Goal: Information Seeking & Learning: Find specific fact

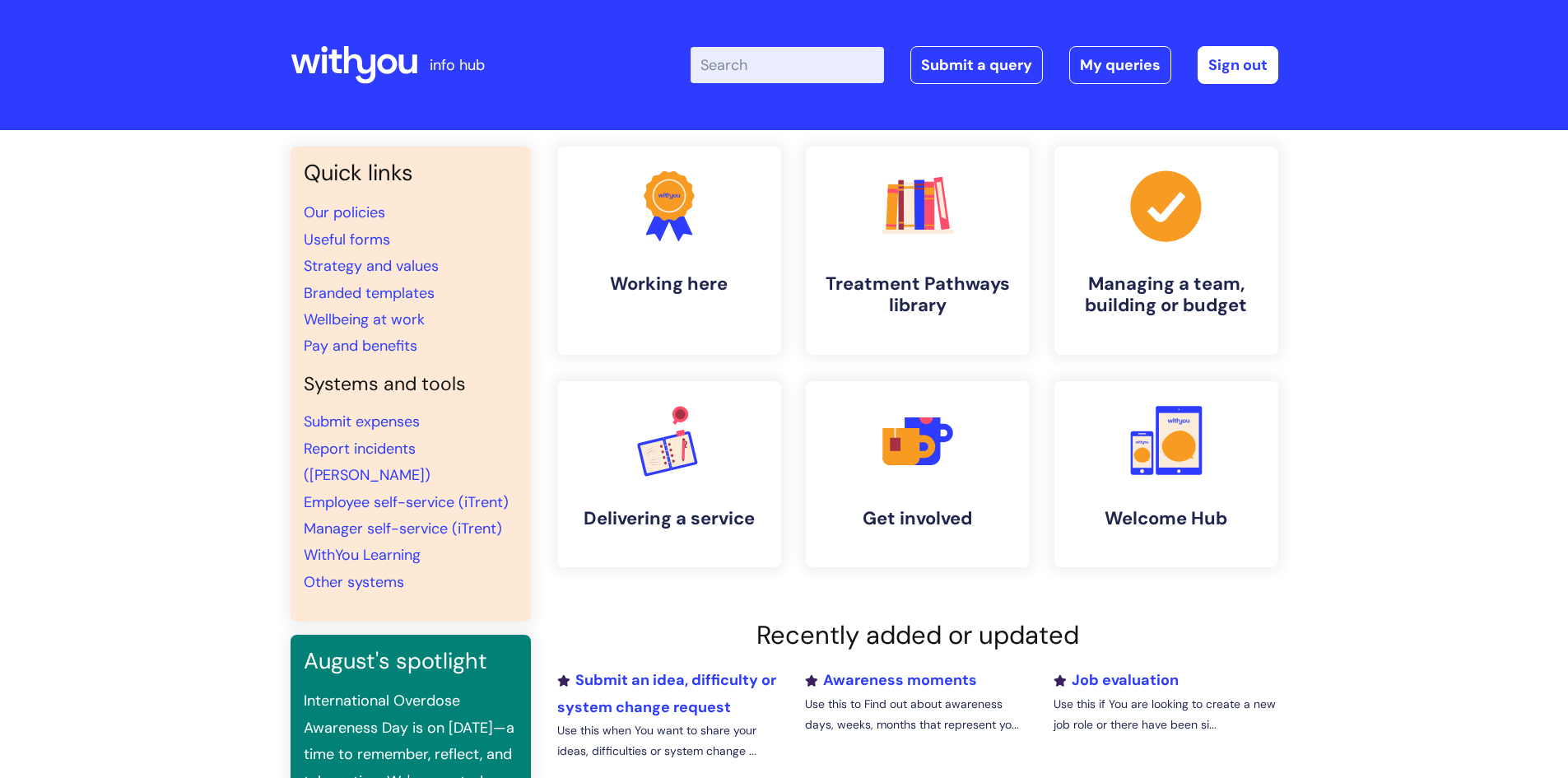
click at [747, 71] on input "Enter your search term here..." at bounding box center [787, 65] width 193 height 36
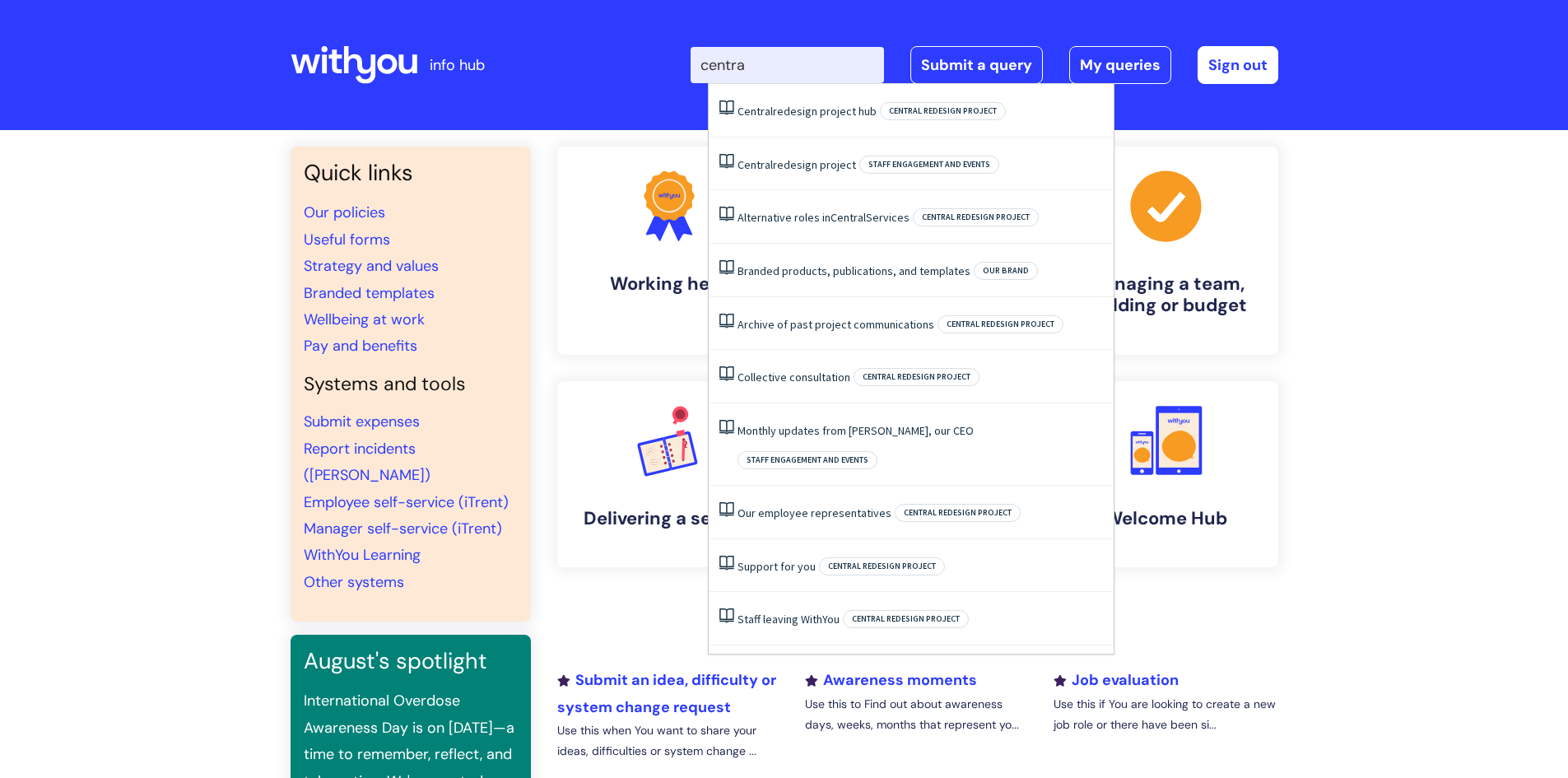
type input "central"
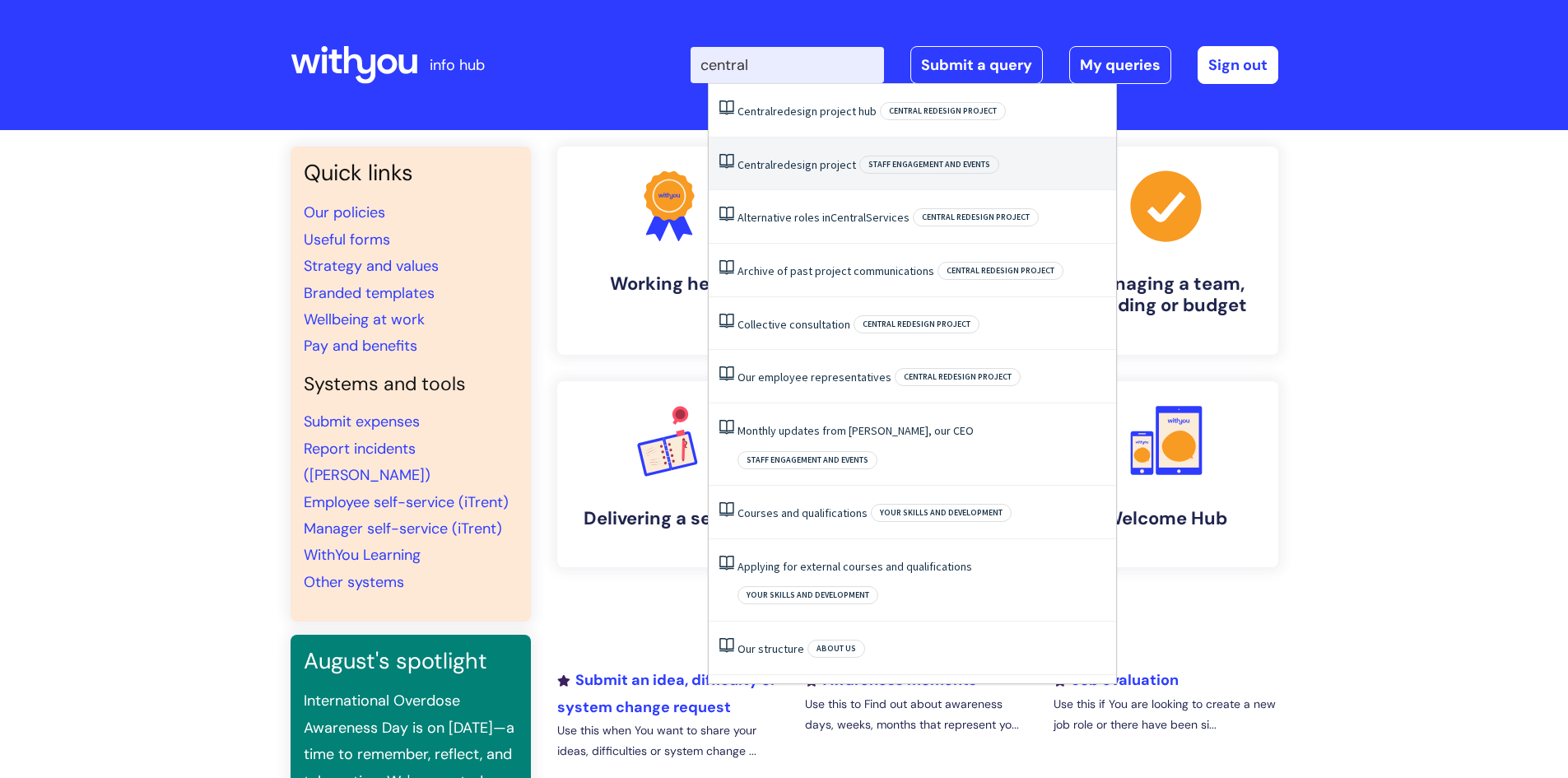
click at [810, 161] on link "Central redesign project" at bounding box center [797, 164] width 118 height 15
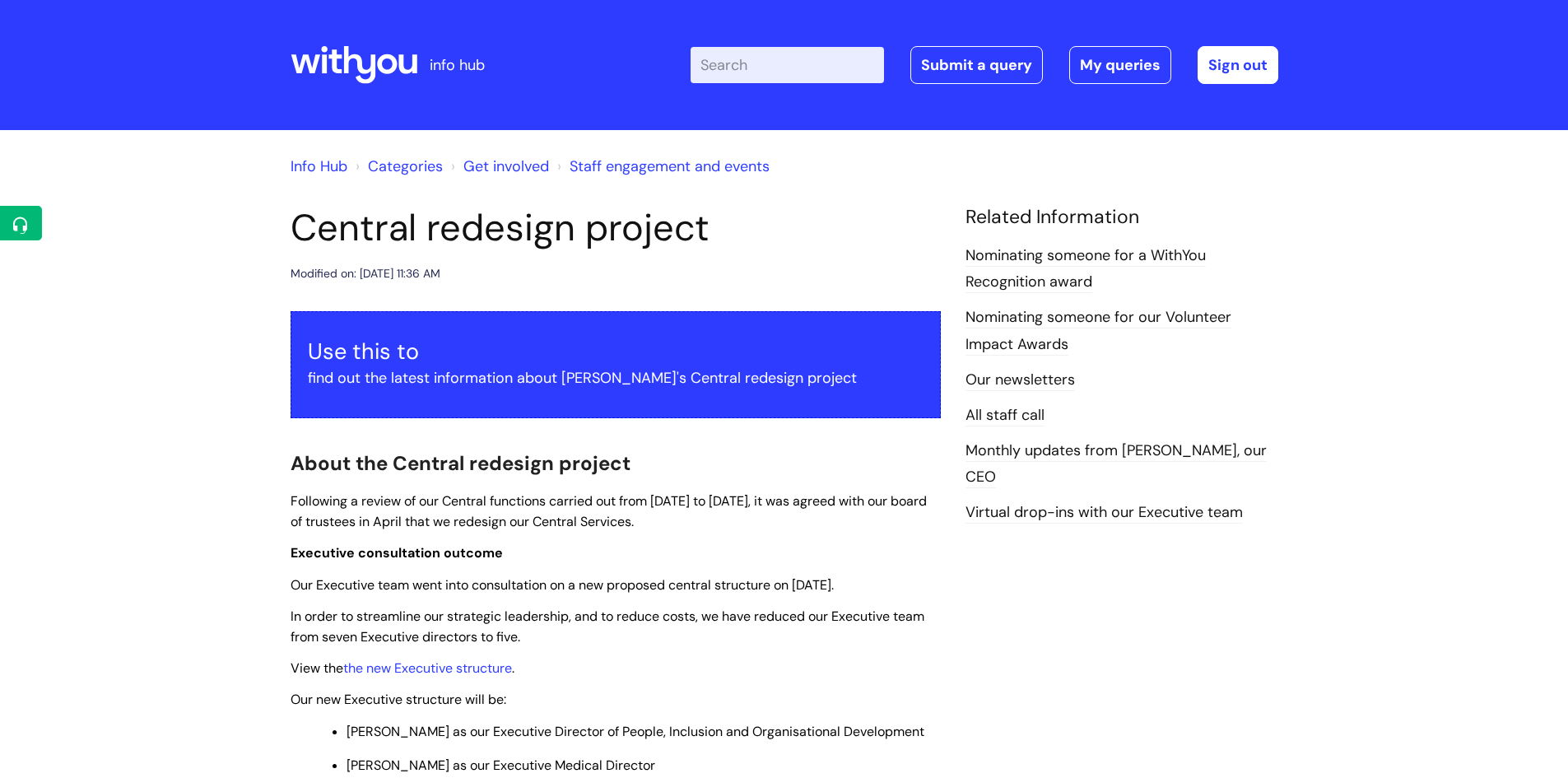
click at [760, 62] on input "Enter your search term here..." at bounding box center [787, 65] width 193 height 36
type input "ceo"
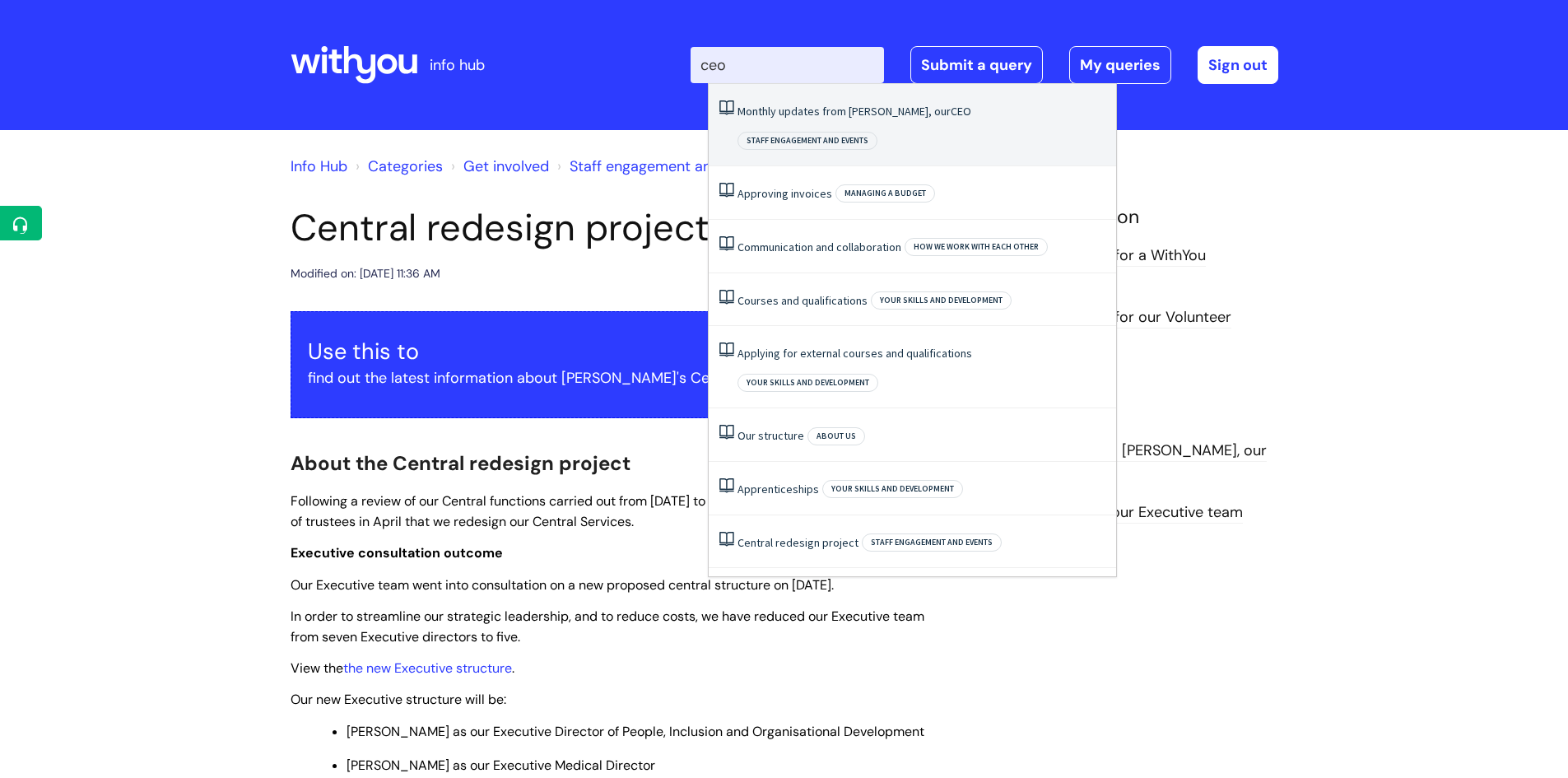
click at [803, 107] on link "Monthly updates from Simon, our CEO" at bounding box center [854, 110] width 234 height 15
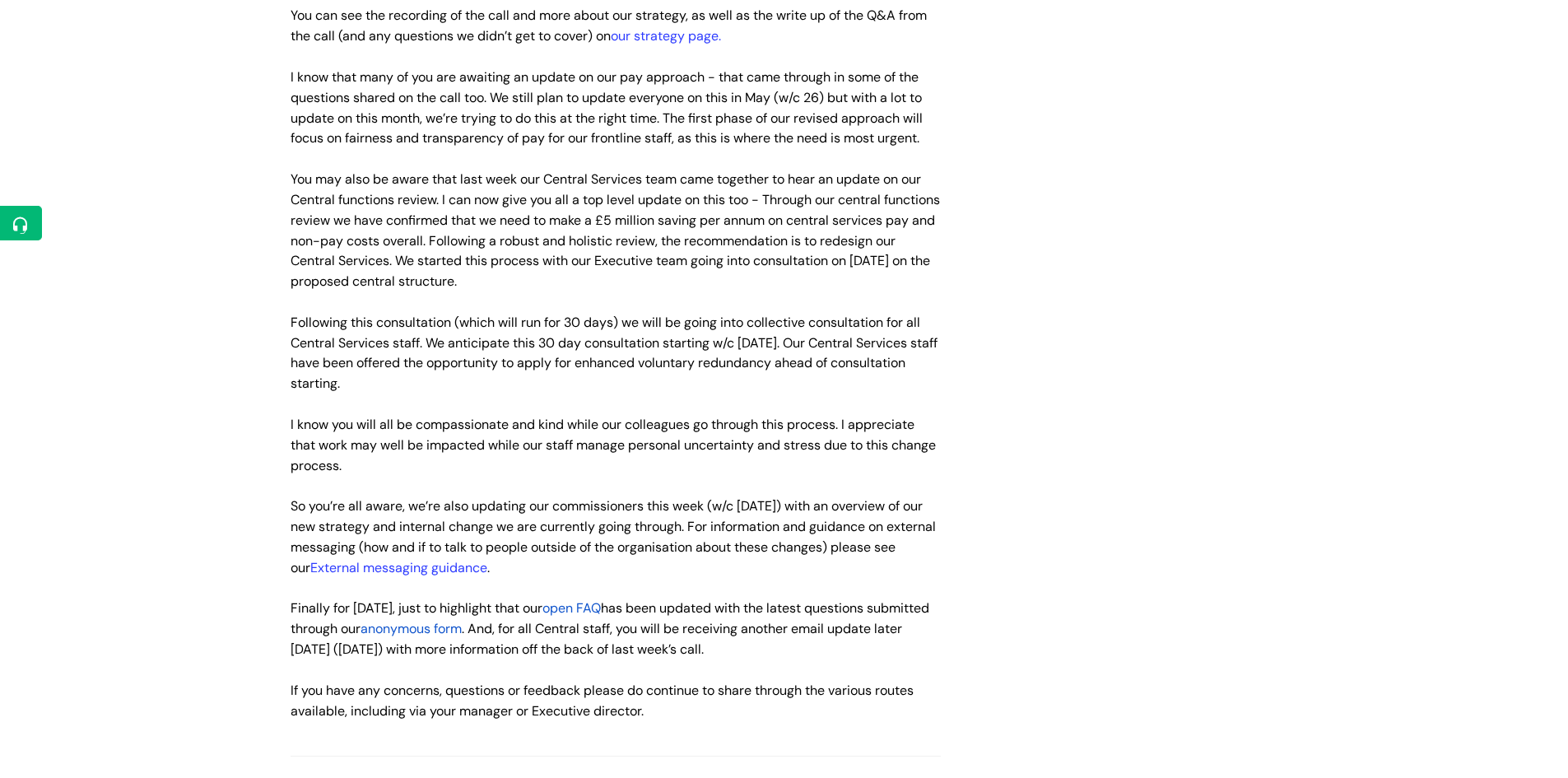
scroll to position [2633, 0]
